Goal: Task Accomplishment & Management: Use online tool/utility

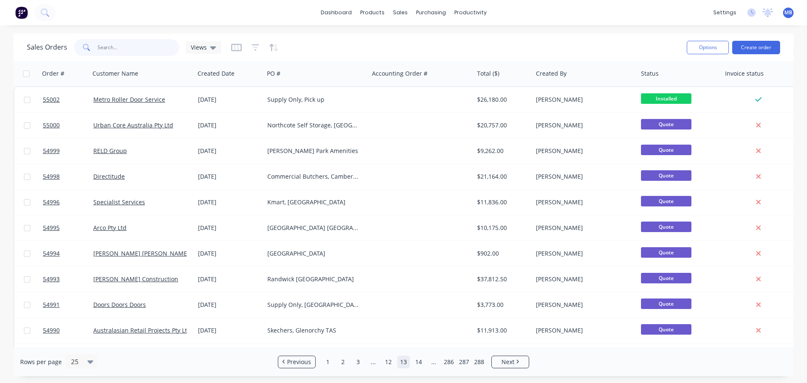
click at [106, 47] on input "text" at bounding box center [139, 47] width 82 height 17
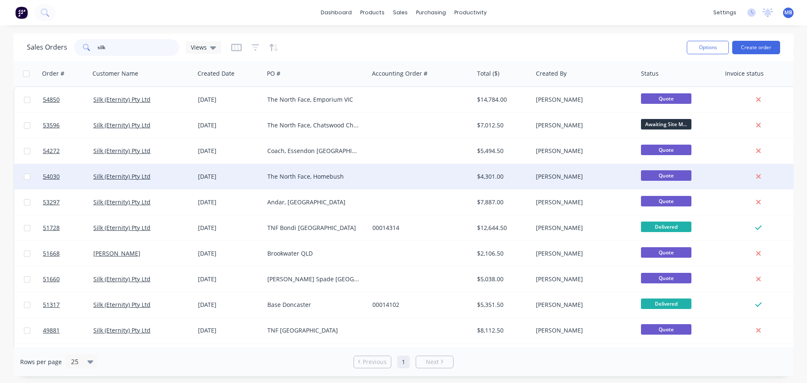
type input "silk"
click at [492, 176] on div "$4,301.00" at bounding box center [502, 176] width 50 height 8
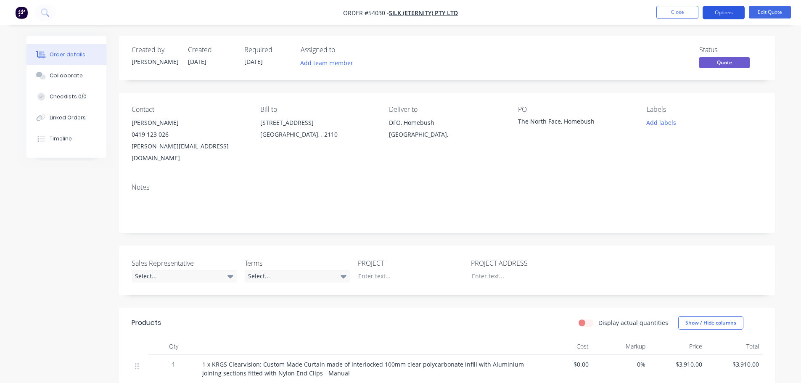
click at [716, 12] on button "Options" at bounding box center [724, 12] width 42 height 13
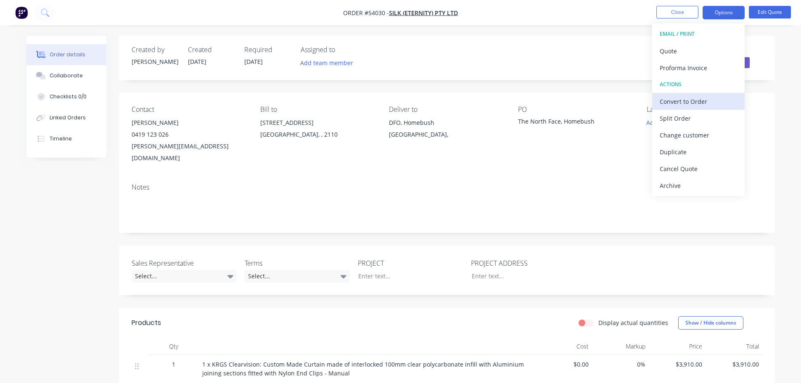
click at [671, 101] on div "Convert to Order" at bounding box center [698, 101] width 77 height 12
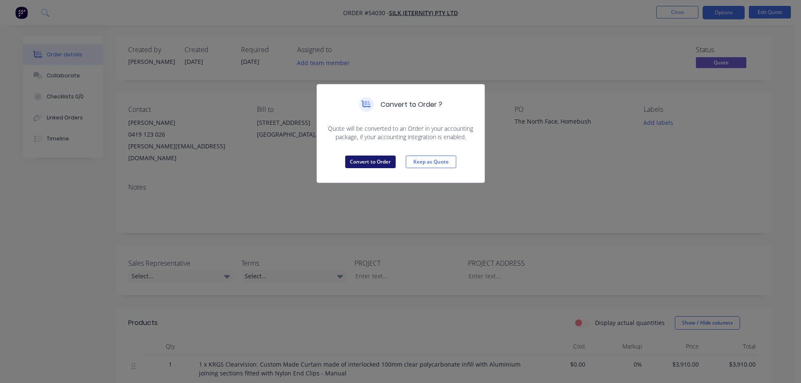
click at [383, 163] on button "Convert to Order" at bounding box center [370, 162] width 50 height 13
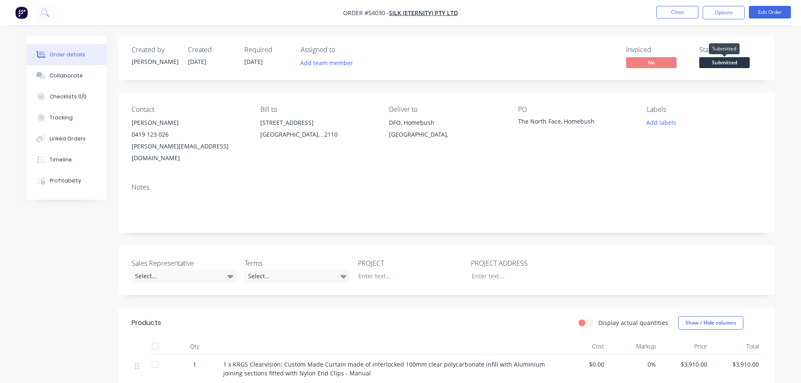
drag, startPoint x: 710, startPoint y: 59, endPoint x: 703, endPoint y: 60, distance: 7.2
click at [710, 59] on span "Submitted" at bounding box center [724, 62] width 50 height 11
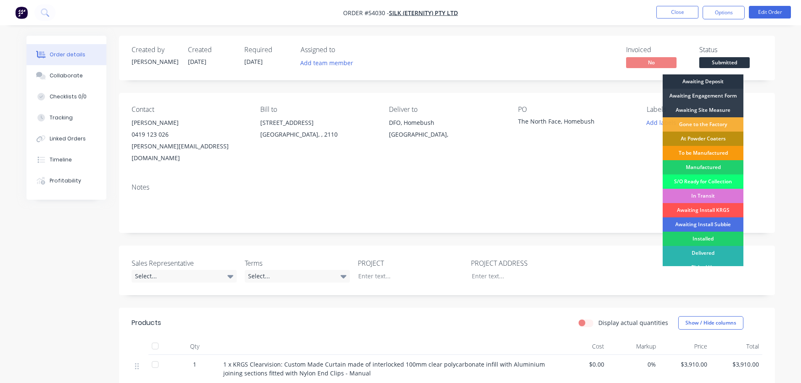
click at [682, 80] on div "Awaiting Deposit" at bounding box center [703, 81] width 81 height 14
